Goal: Information Seeking & Learning: Find specific fact

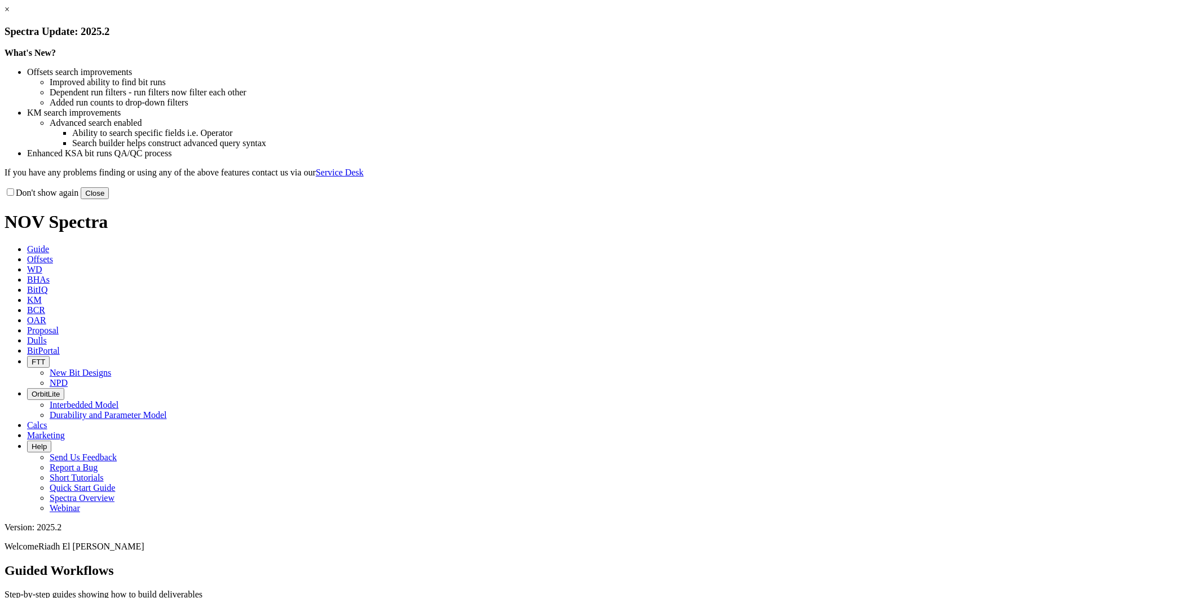
click at [109, 199] on button "Close" at bounding box center [95, 193] width 28 height 12
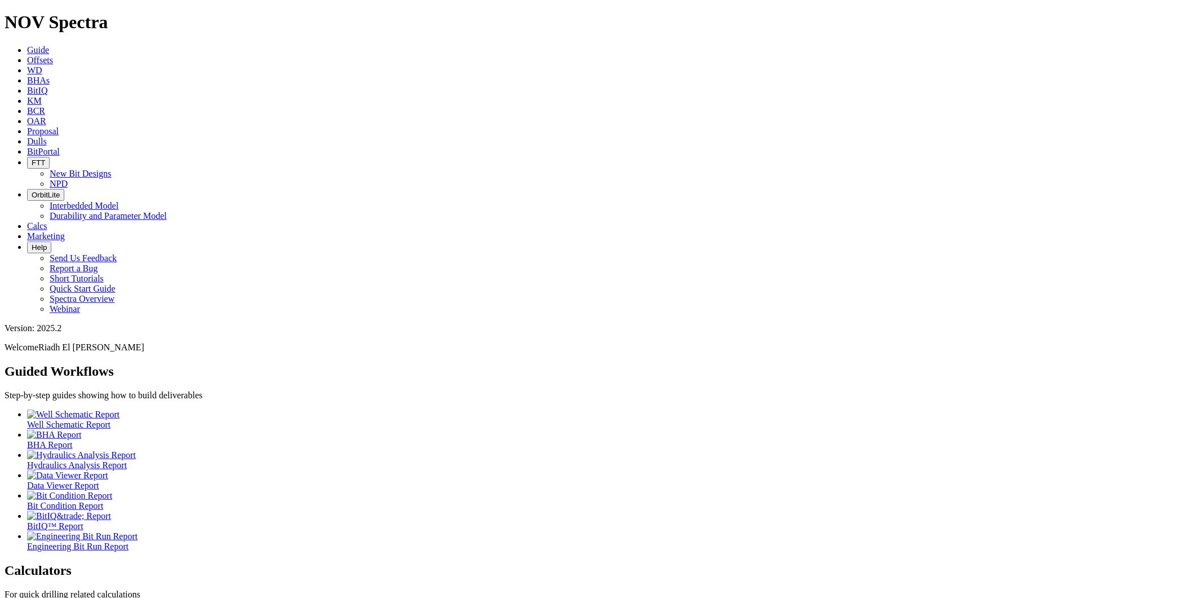
click at [42, 96] on link "KM" at bounding box center [34, 101] width 15 height 10
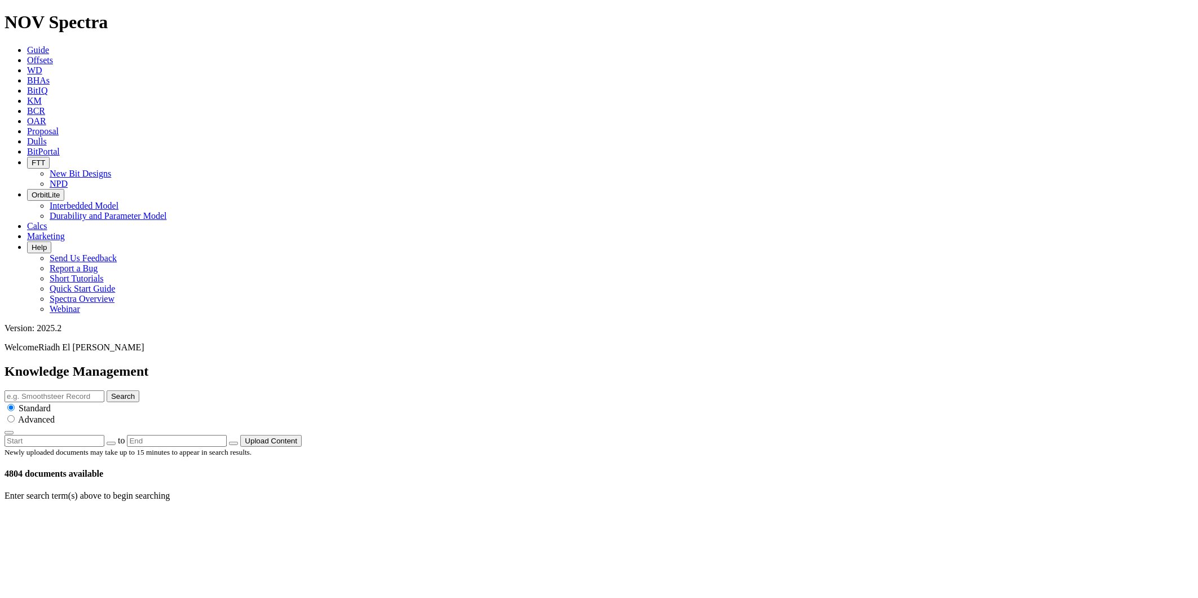
click at [634, 390] on div "Search Standard Advanced" at bounding box center [599, 412] width 1189 height 45
click at [104, 390] on input "text" at bounding box center [55, 396] width 100 height 12
type input "make up"
click at [107, 390] on button "Search" at bounding box center [123, 396] width 33 height 12
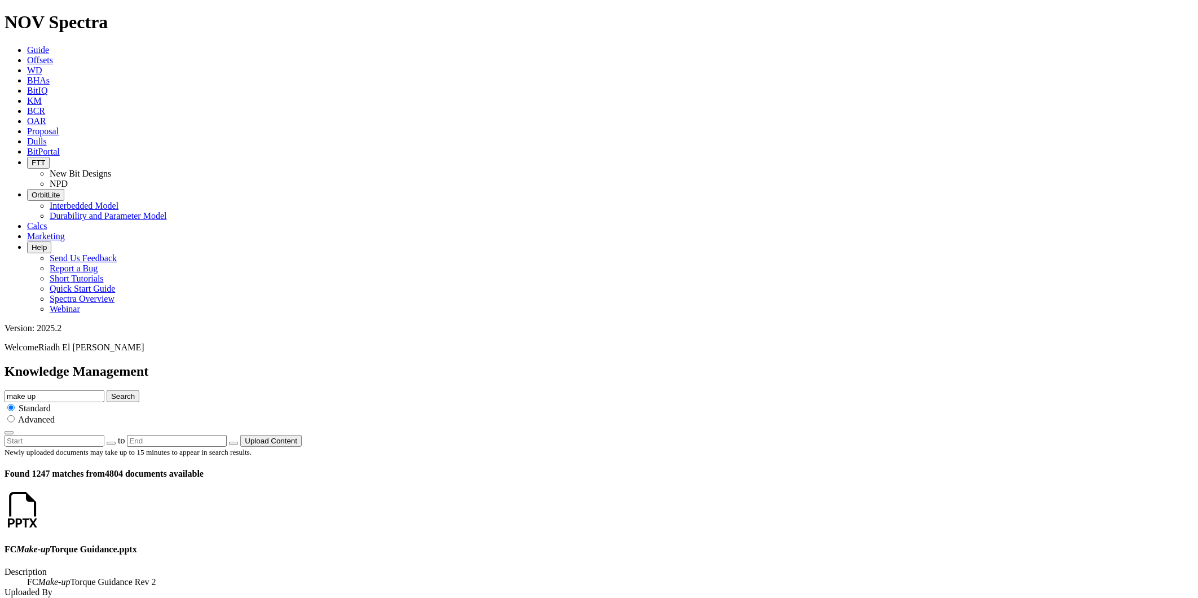
click at [41, 516] on link at bounding box center [41, 521] width 0 height 10
